Goal: Navigation & Orientation: Understand site structure

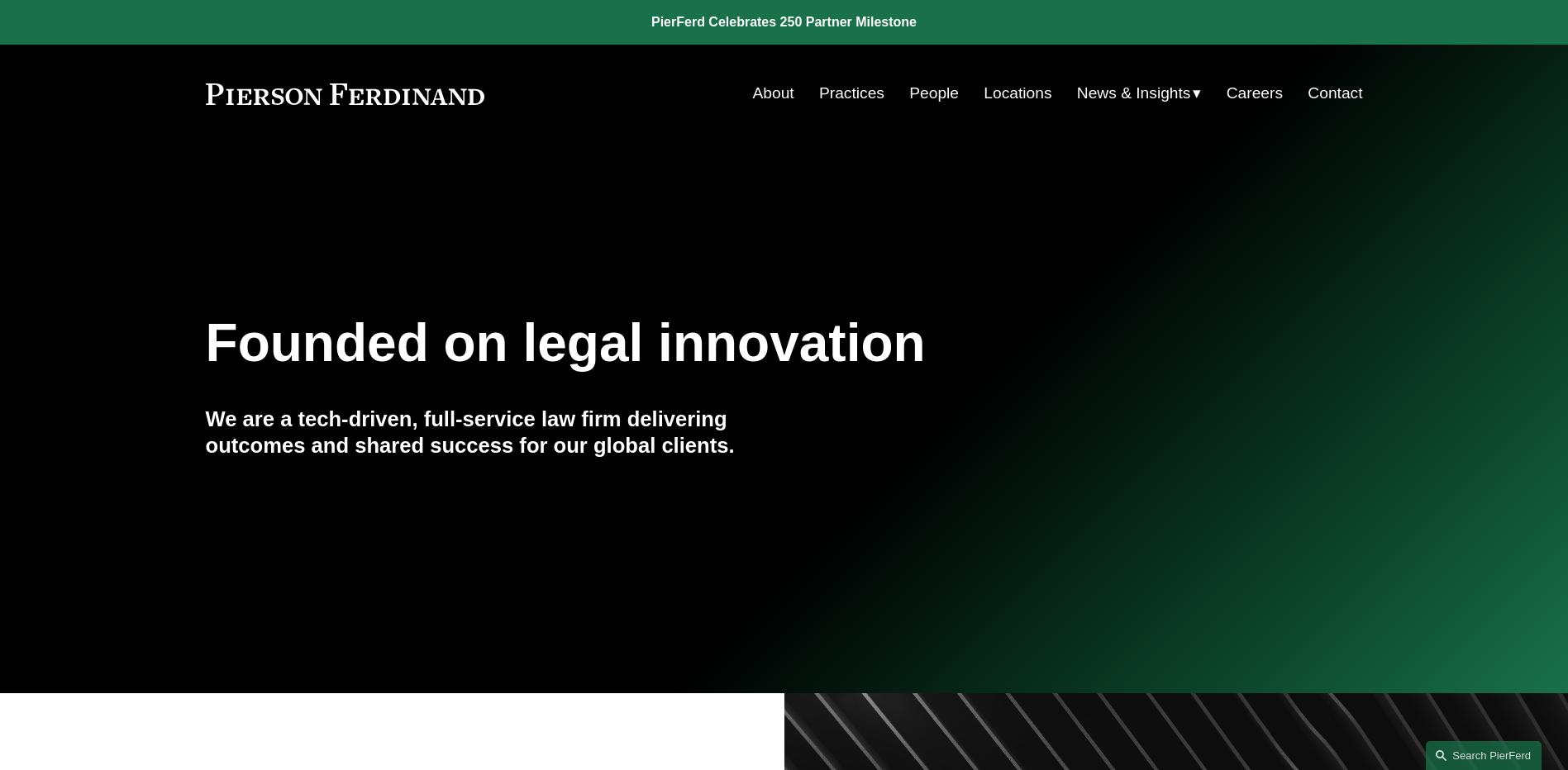
click at [902, 96] on nav "About Practices People Locations News & Insights News Insights Blogs Careers Co…" at bounding box center [1058, 93] width 610 height 31
click at [918, 100] on link "People" at bounding box center [934, 93] width 49 height 31
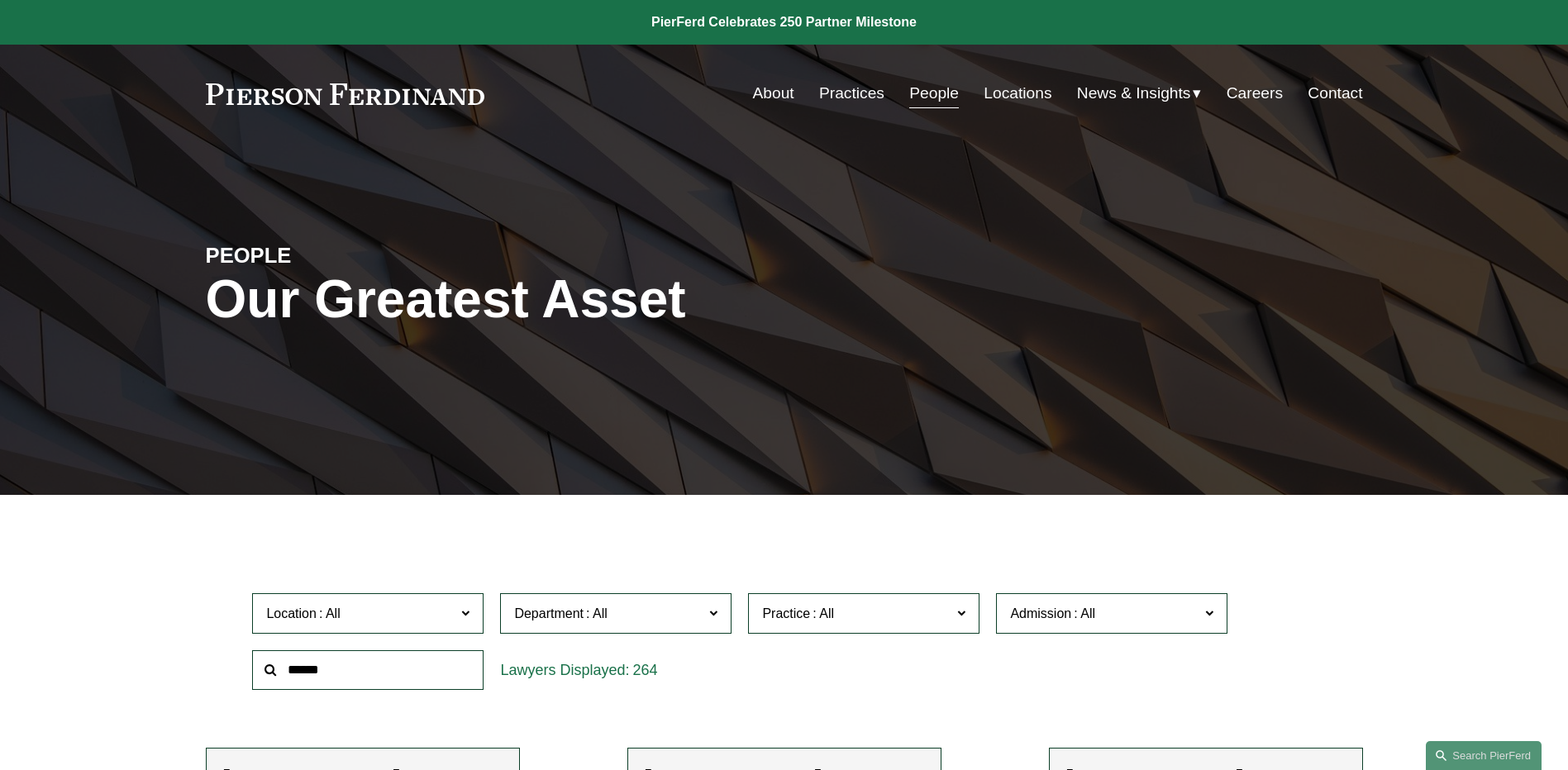
click at [0, 0] on span "News" at bounding box center [0, 0] width 0 height 0
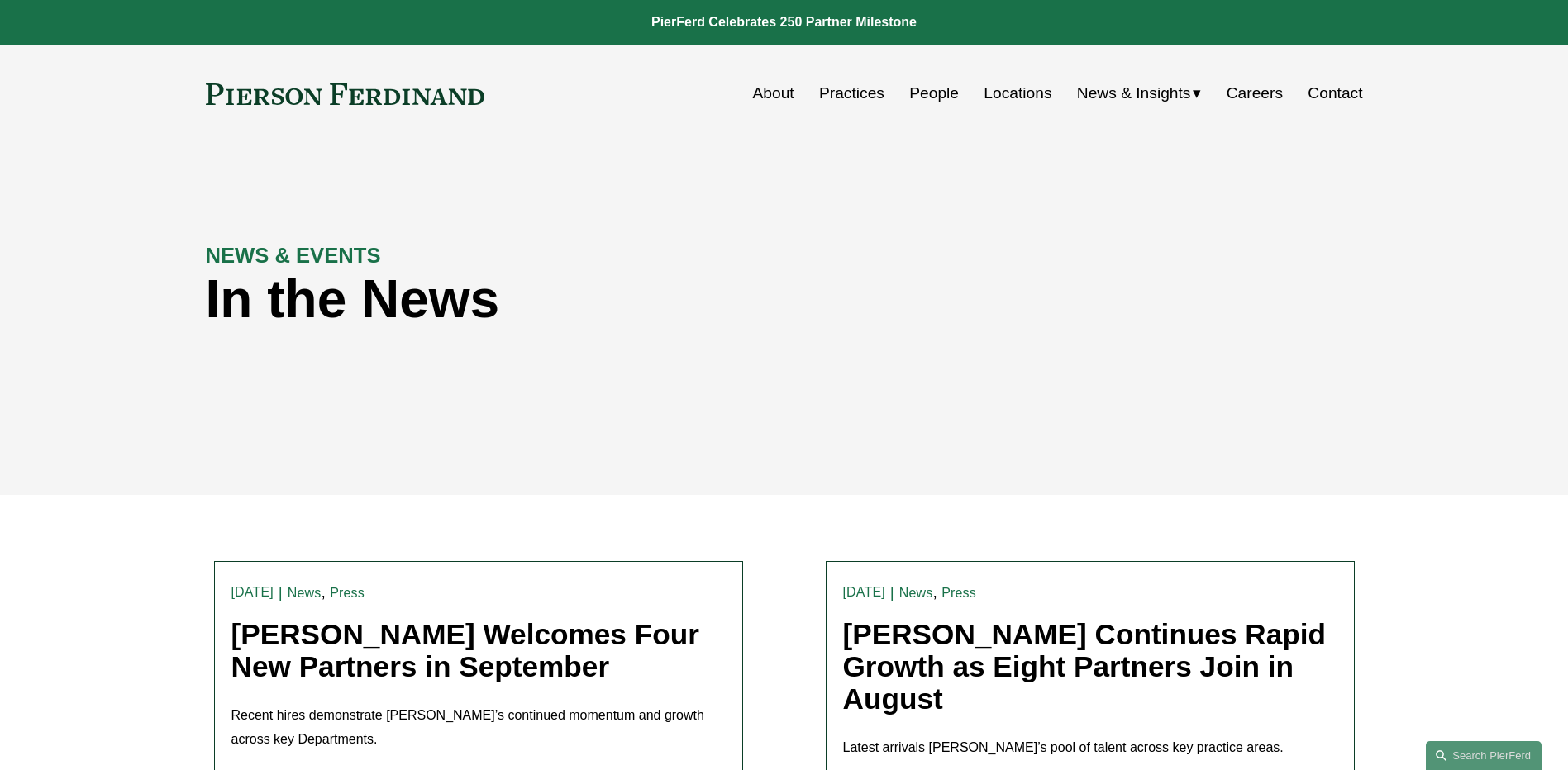
click at [0, 0] on span "Insights" at bounding box center [0, 0] width 0 height 0
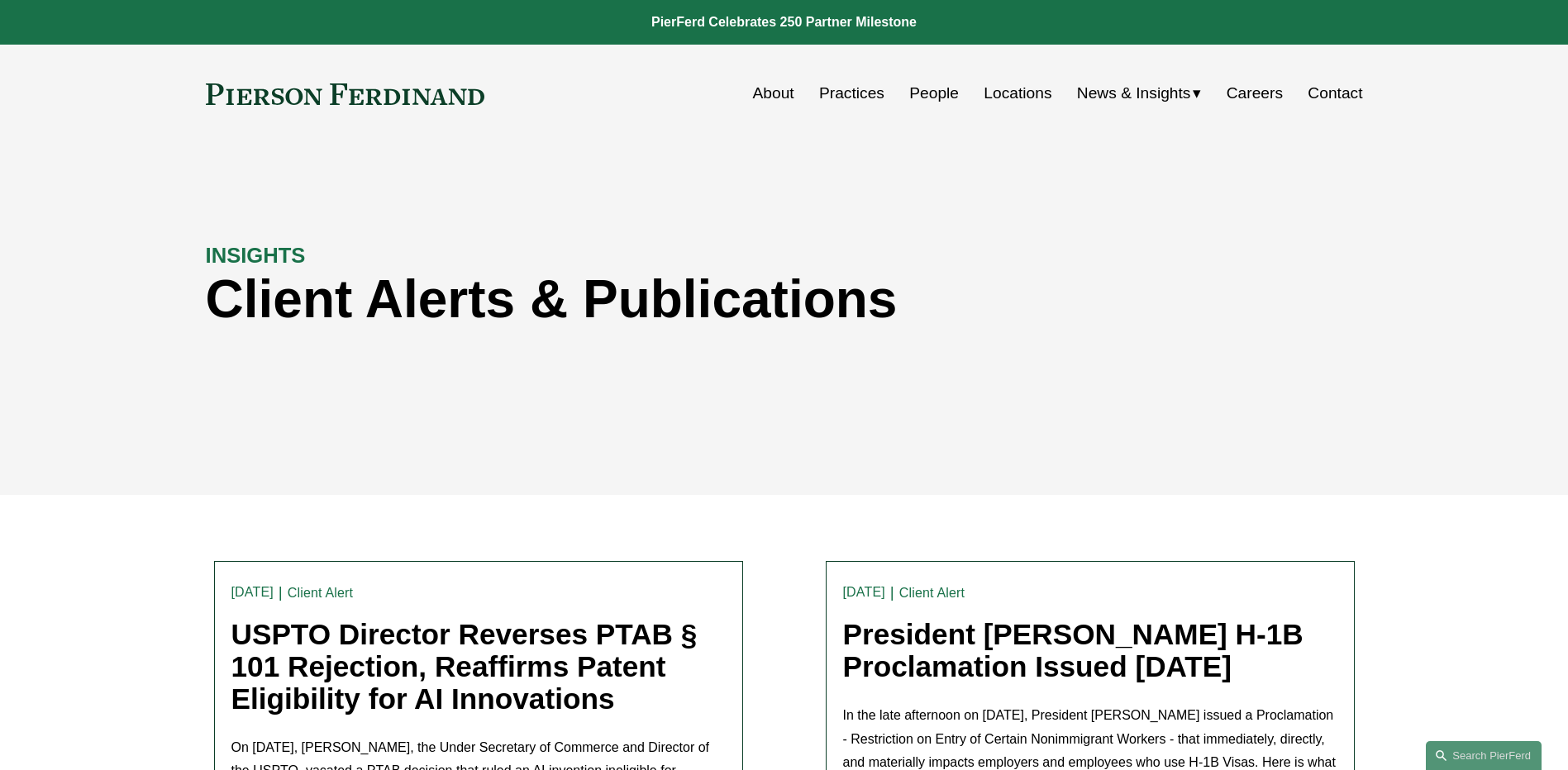
click at [761, 104] on link "About" at bounding box center [773, 93] width 41 height 31
